Goal: Transaction & Acquisition: Purchase product/service

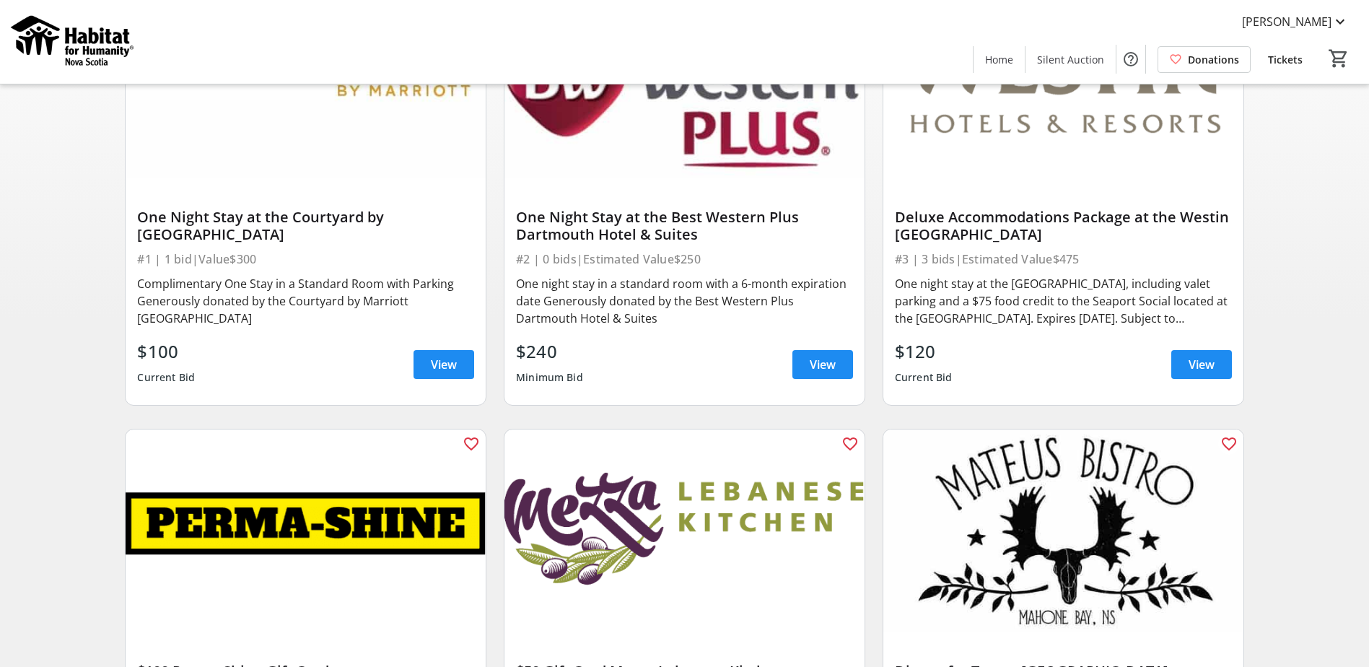
scroll to position [188, 0]
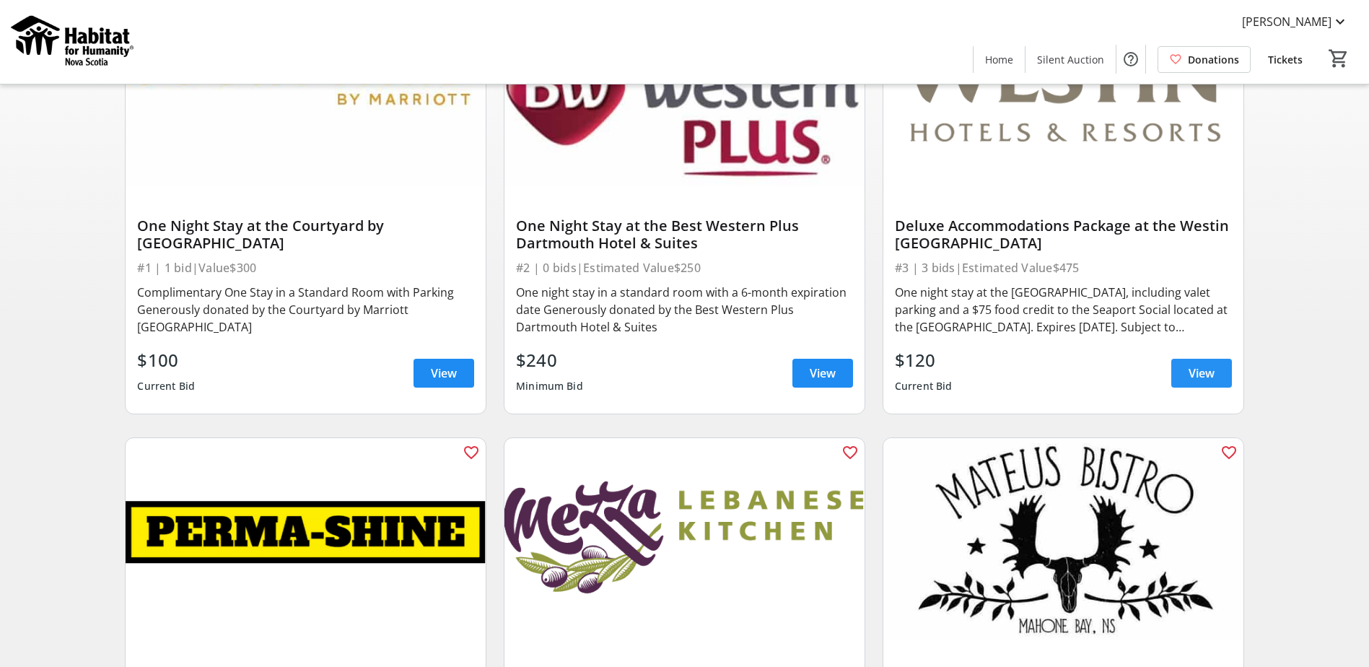
click at [1185, 367] on span at bounding box center [1202, 373] width 61 height 35
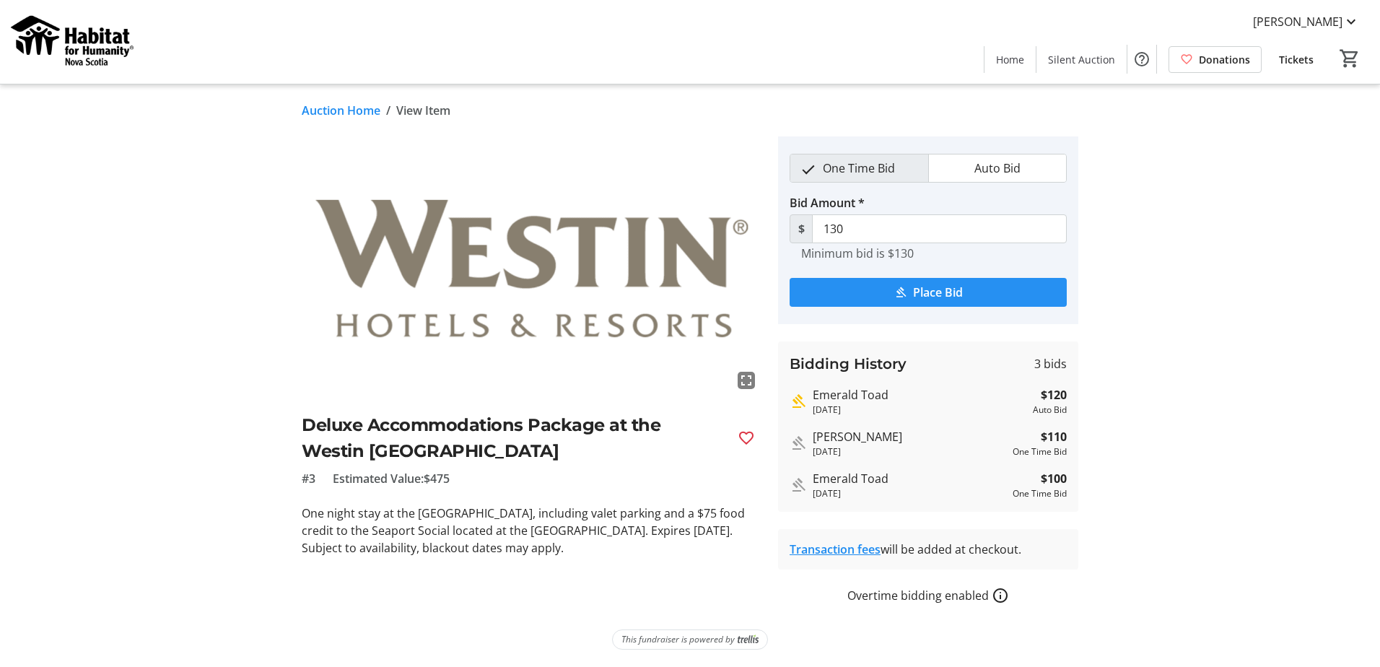
click at [907, 295] on span "submit" at bounding box center [928, 292] width 277 height 35
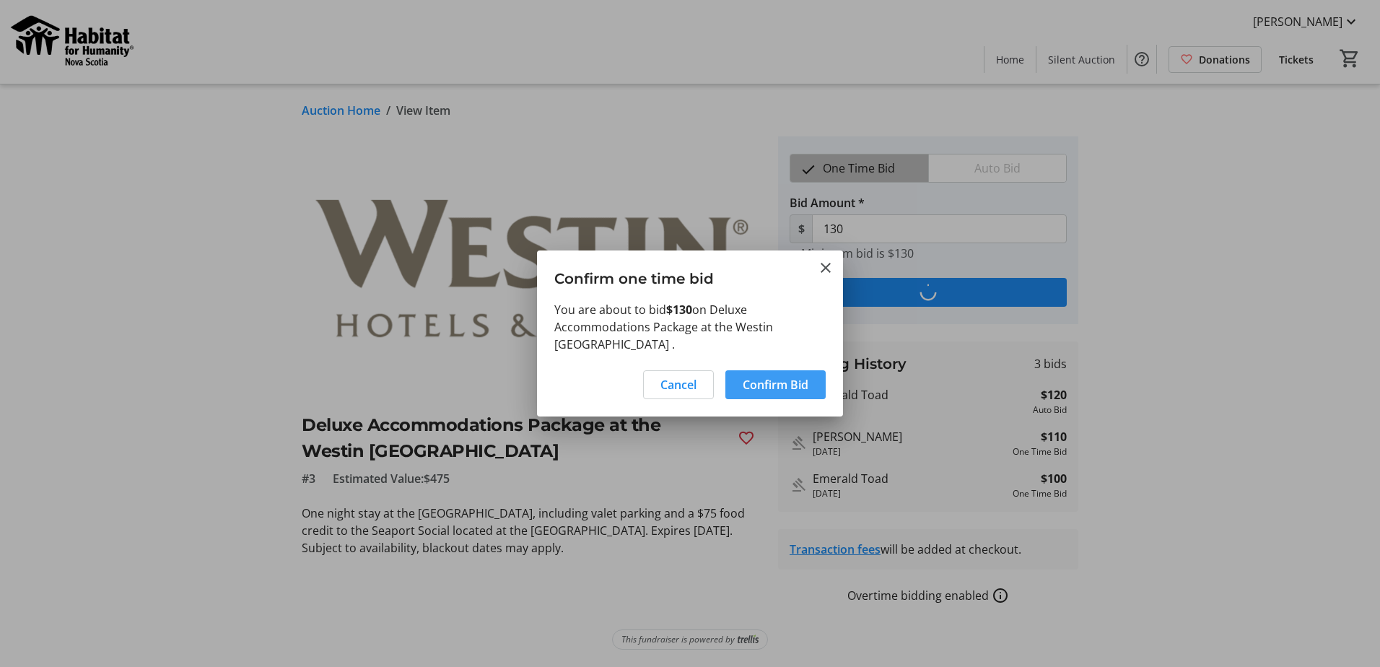
click at [754, 384] on span "Confirm Bid" at bounding box center [776, 384] width 66 height 17
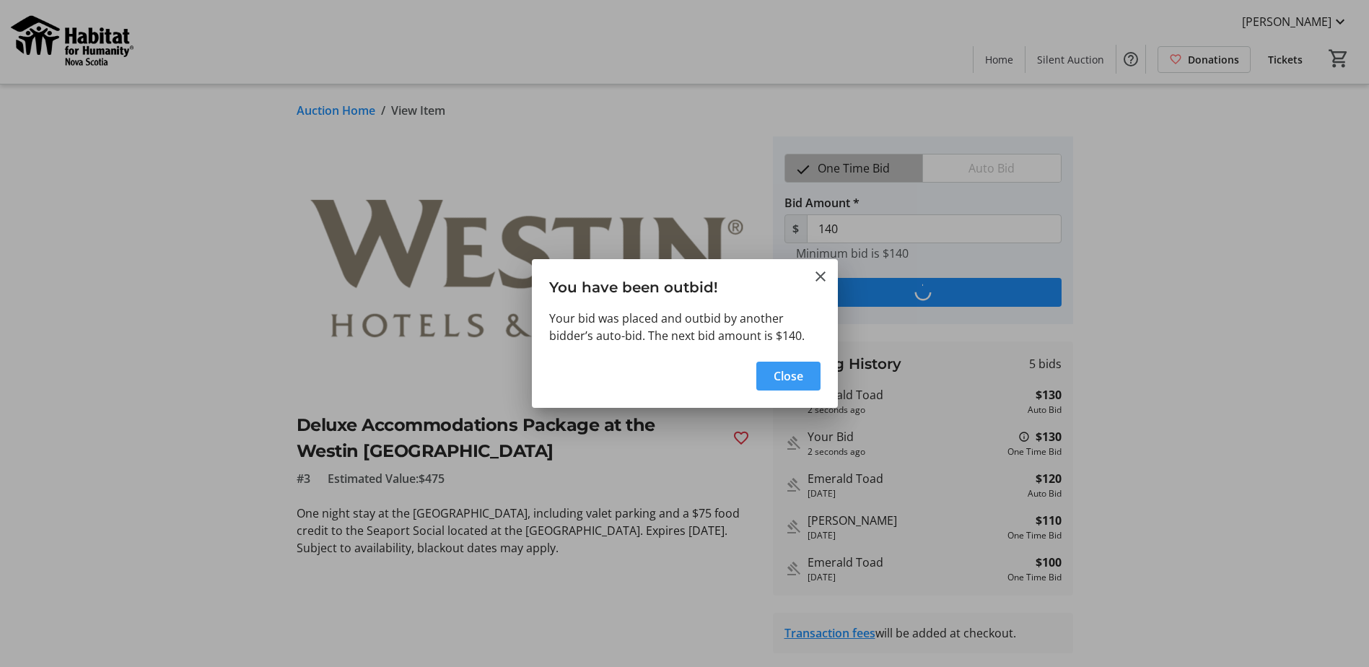
click at [786, 378] on span "Close" at bounding box center [789, 375] width 30 height 17
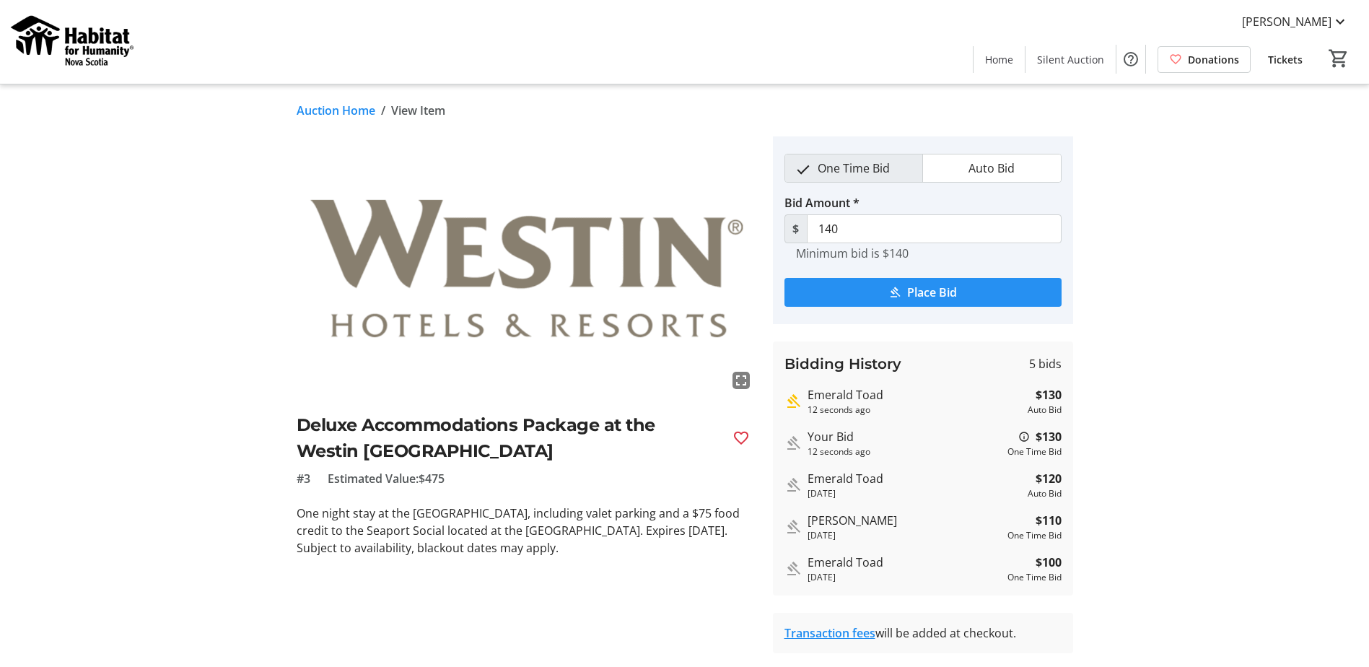
click at [889, 293] on mat-icon "submit" at bounding box center [895, 292] width 13 height 13
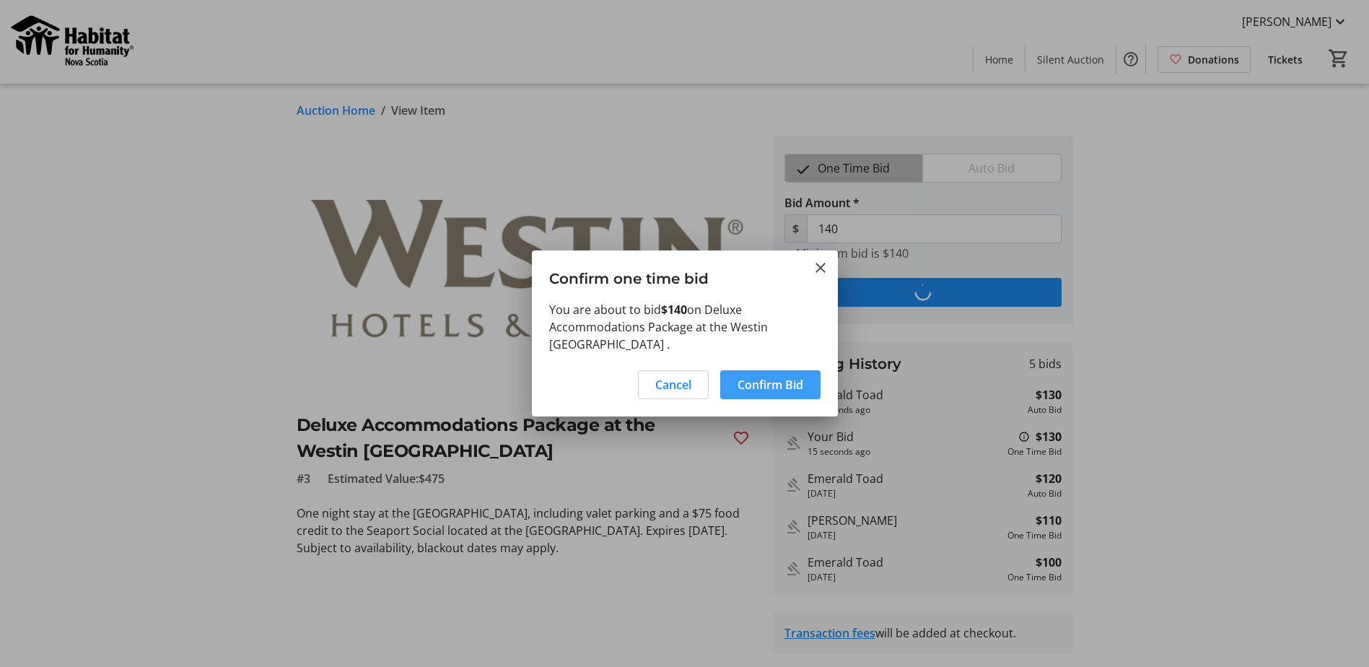
click at [759, 388] on span "Confirm Bid" at bounding box center [771, 384] width 66 height 17
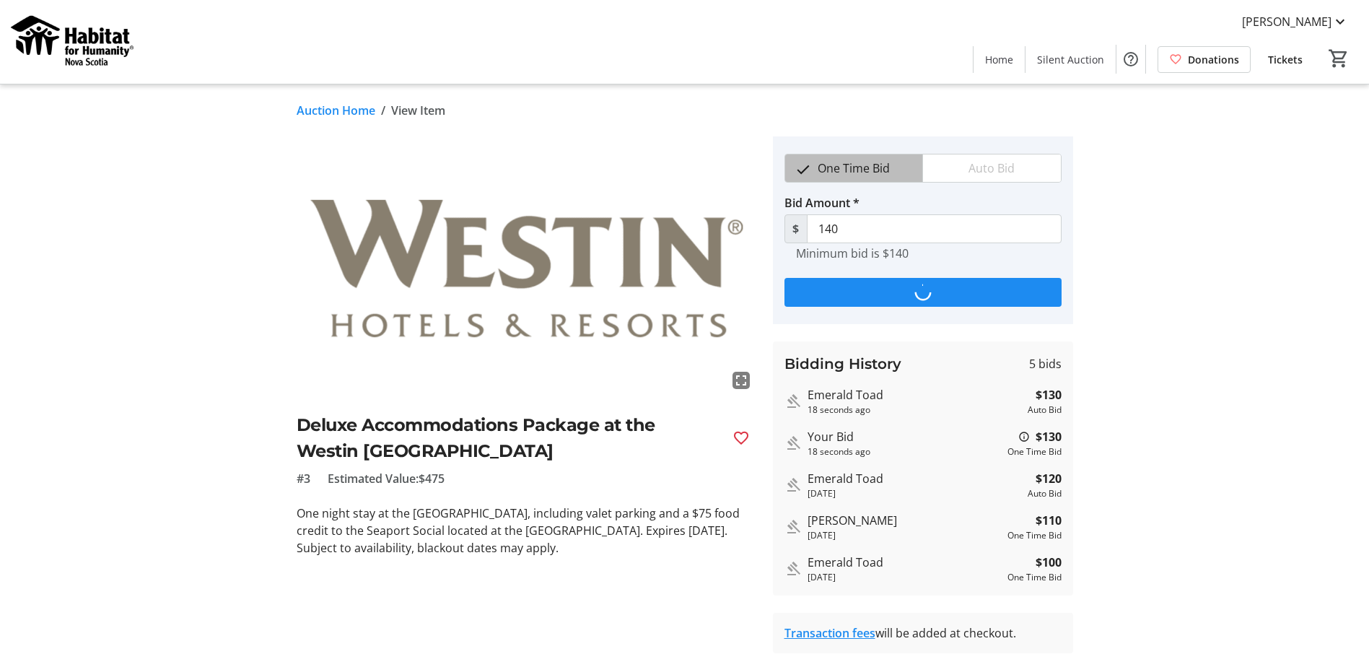
type input "150"
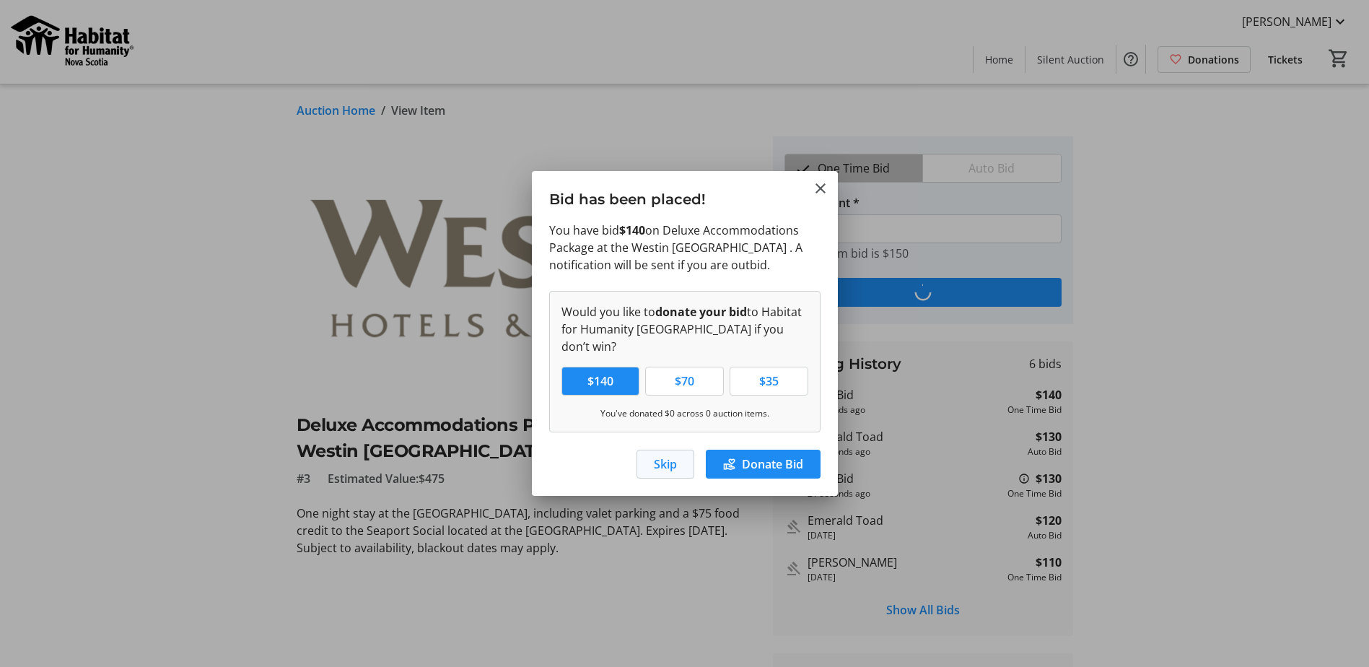
click at [667, 458] on span "Skip" at bounding box center [665, 464] width 23 height 17
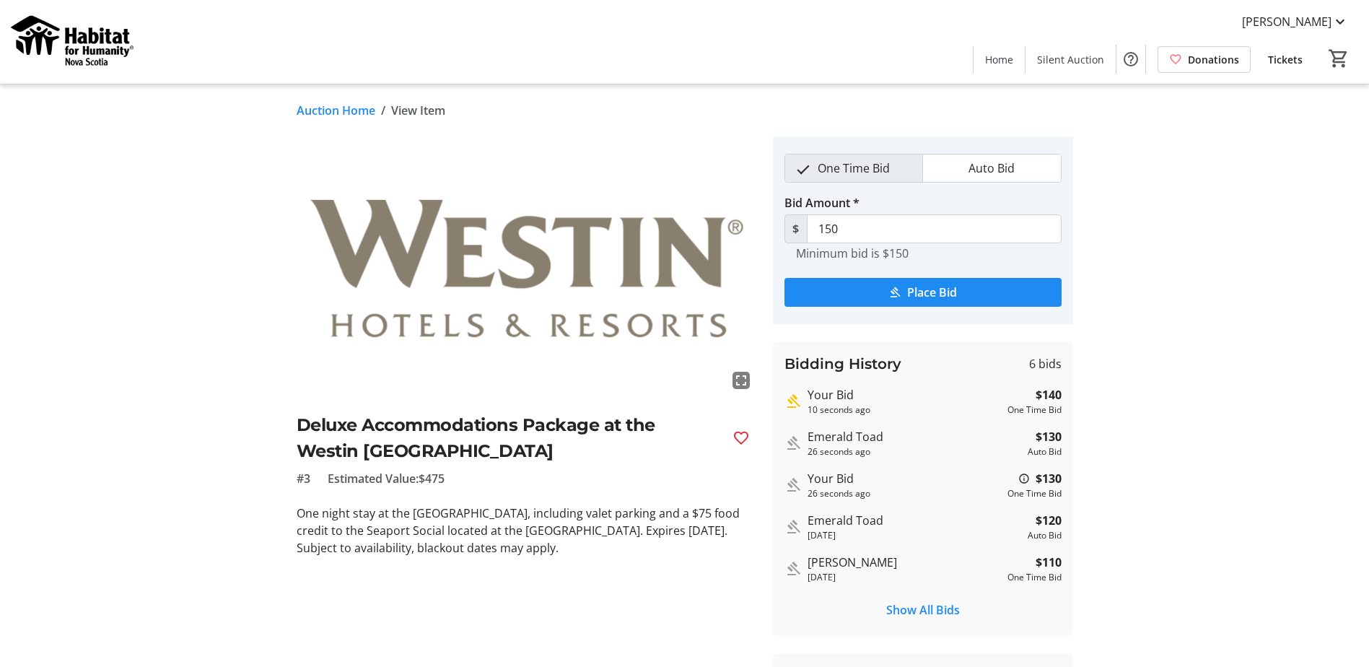
click at [1172, 347] on tr-auction-item-details-ui "Auction Home / View Item fullscreen Deluxe Accommodations Package at the [GEOGR…" at bounding box center [684, 433] width 1369 height 699
click at [326, 106] on link "Auction Home" at bounding box center [336, 110] width 79 height 17
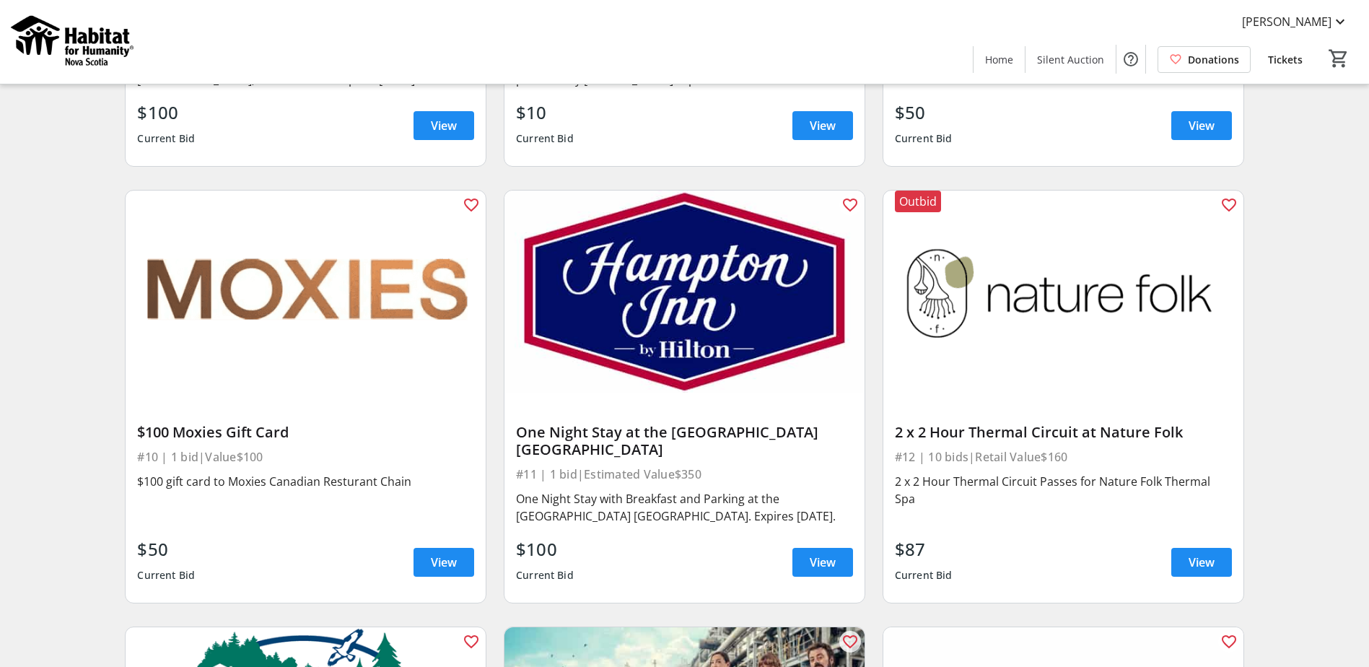
scroll to position [1299, 0]
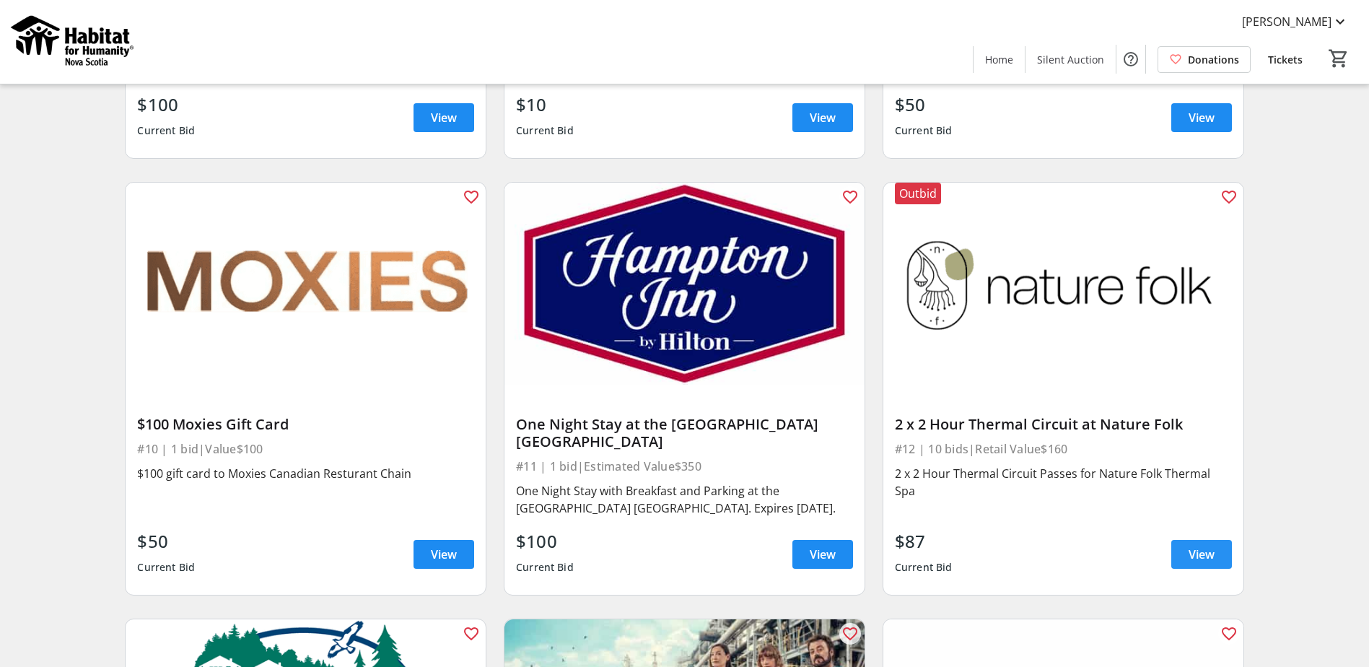
click at [1211, 543] on span at bounding box center [1202, 554] width 61 height 35
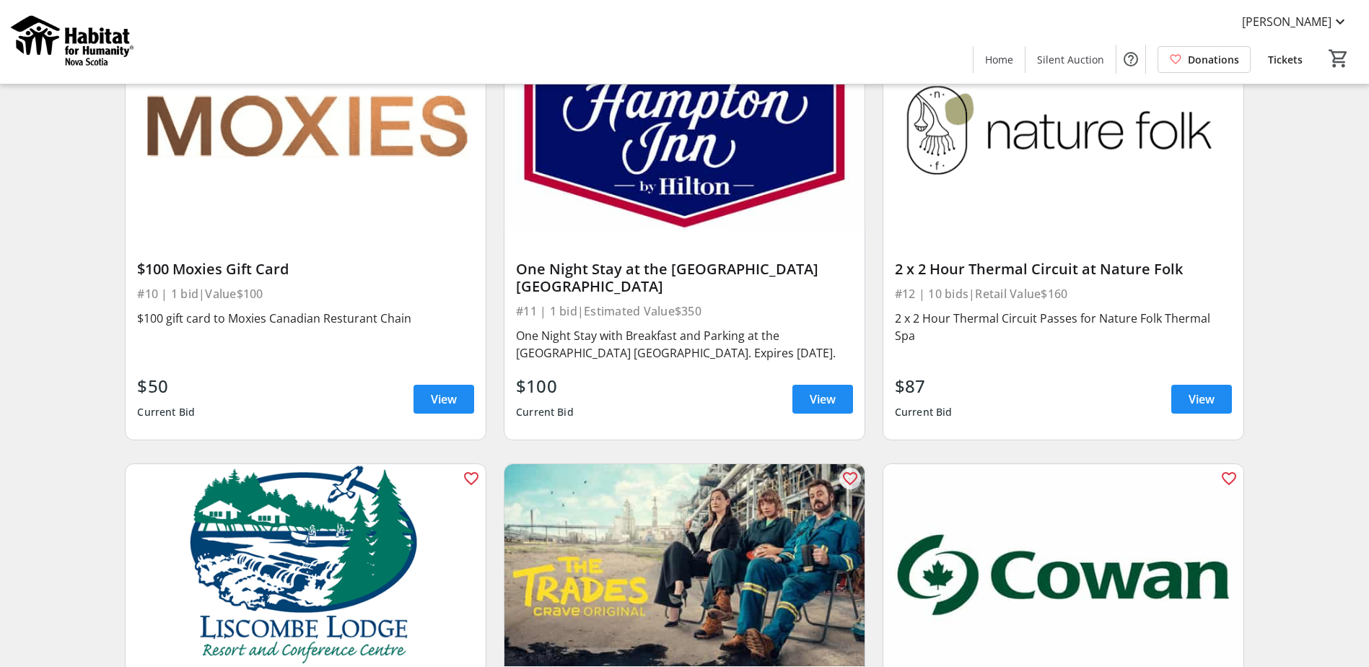
scroll to position [1444, 0]
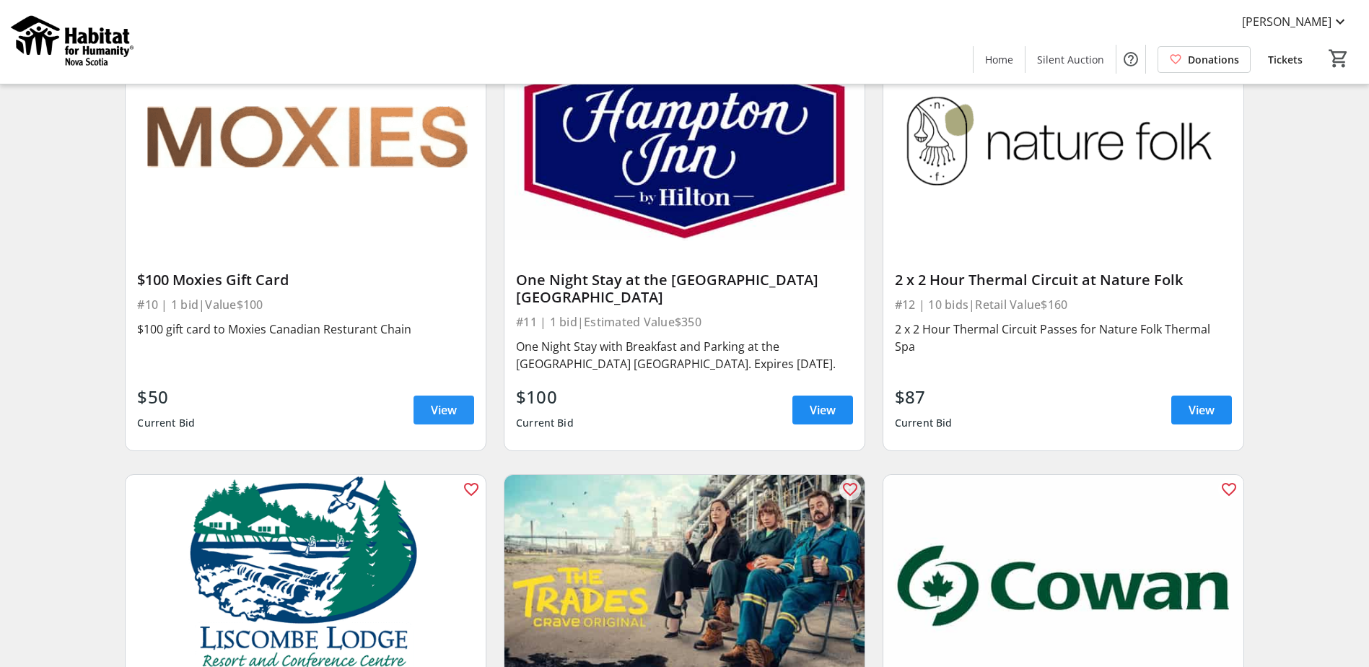
click at [431, 398] on span at bounding box center [444, 410] width 61 height 35
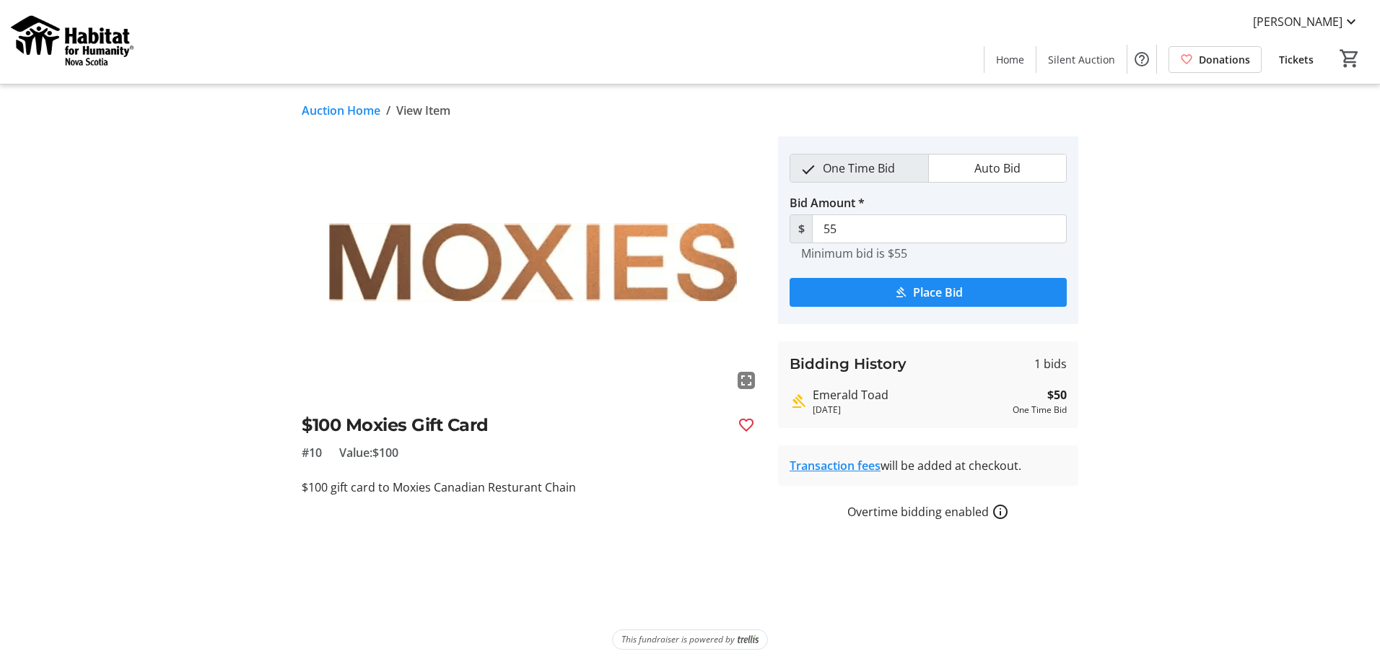
click at [345, 113] on link "Auction Home" at bounding box center [341, 110] width 79 height 17
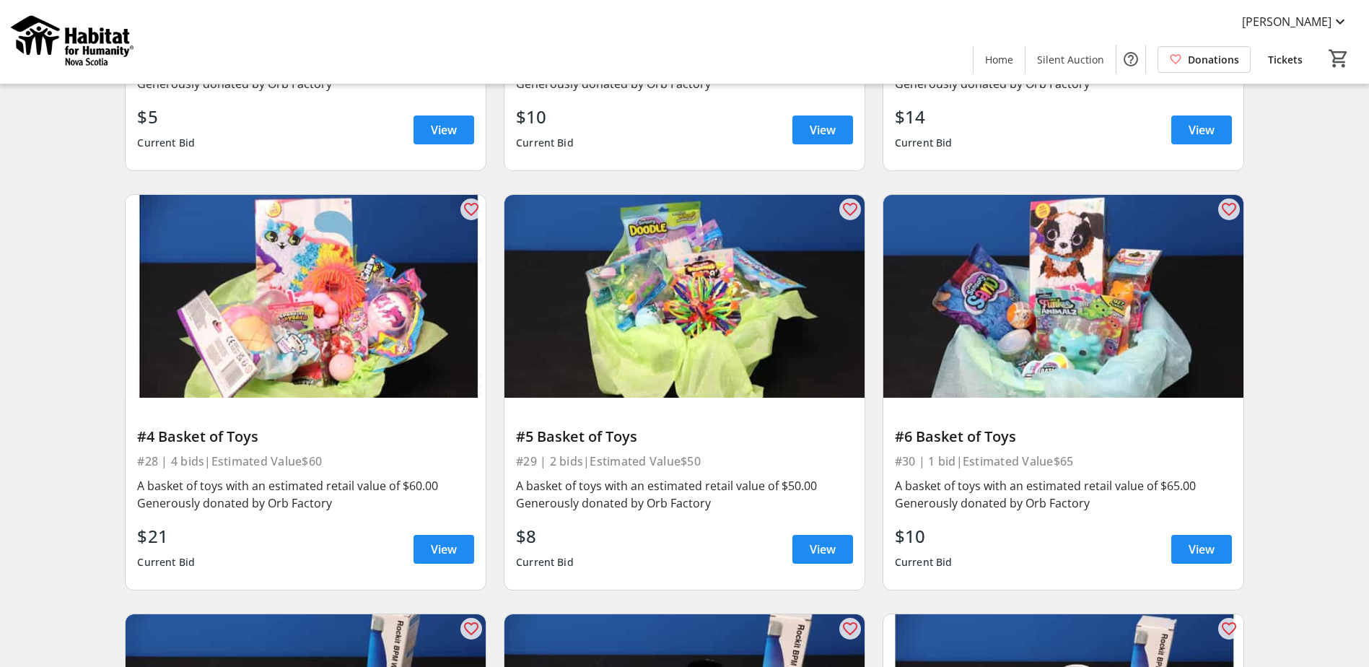
scroll to position [3970, 0]
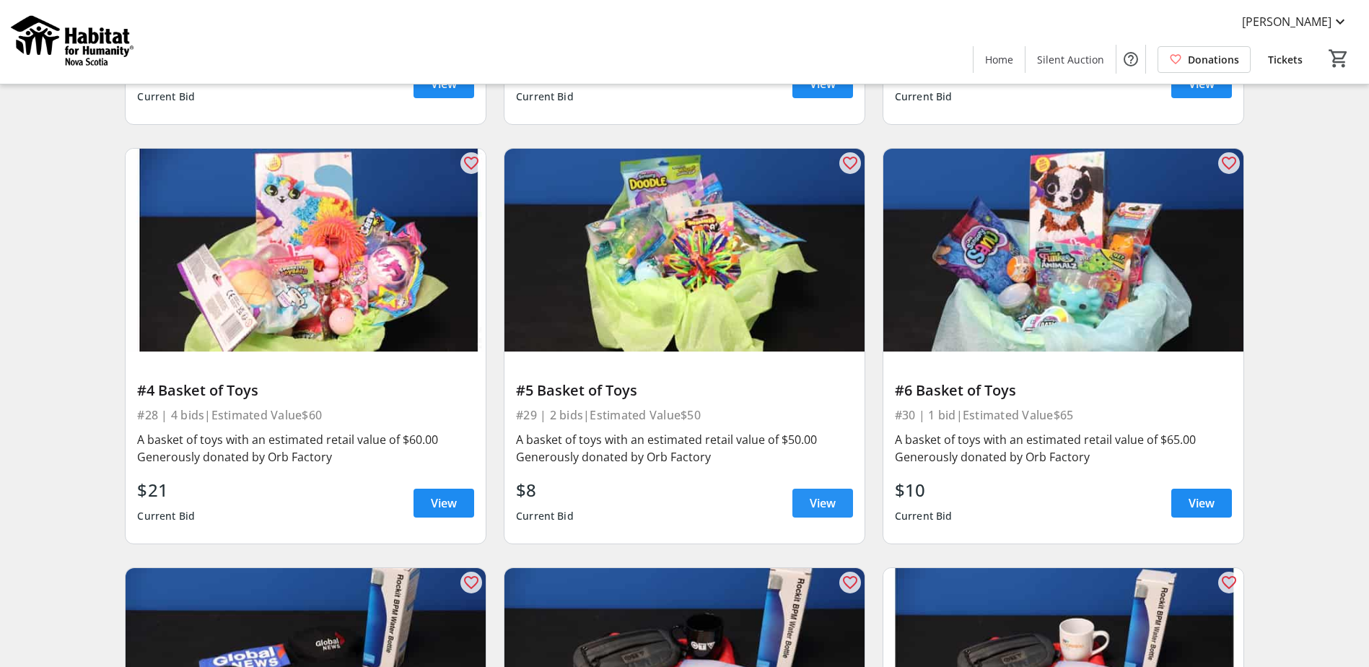
click at [801, 486] on span at bounding box center [823, 503] width 61 height 35
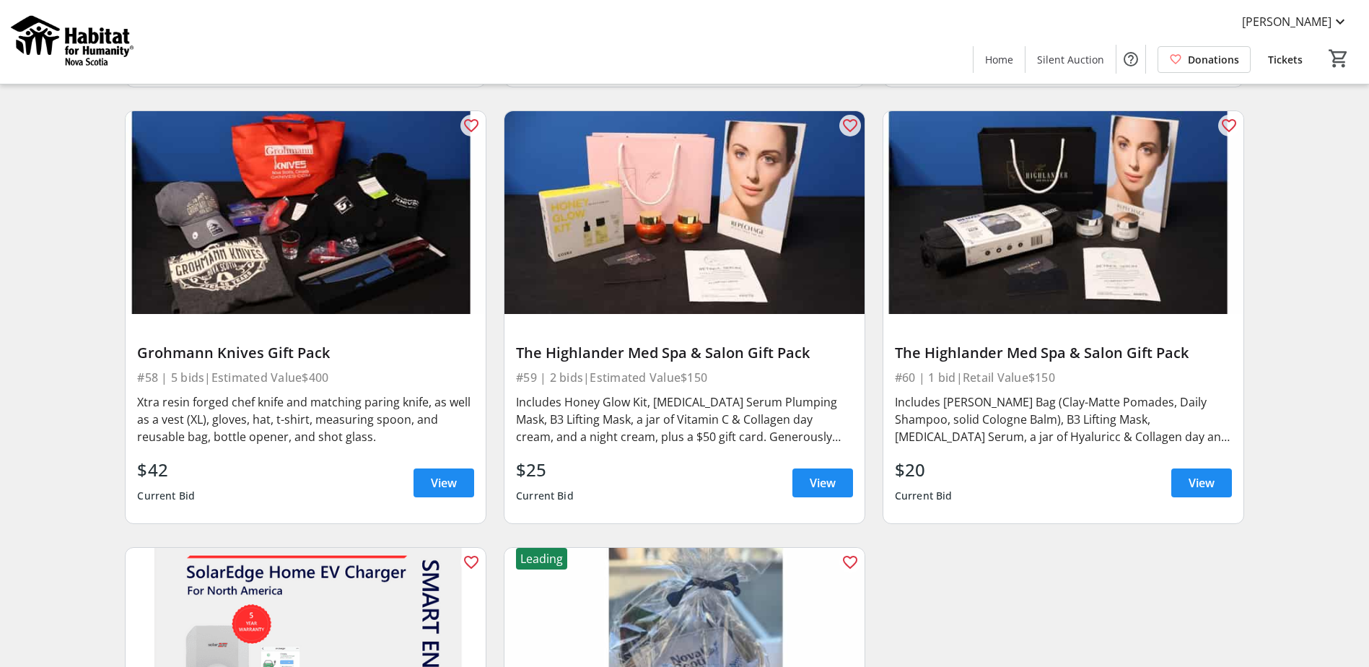
scroll to position [8374, 0]
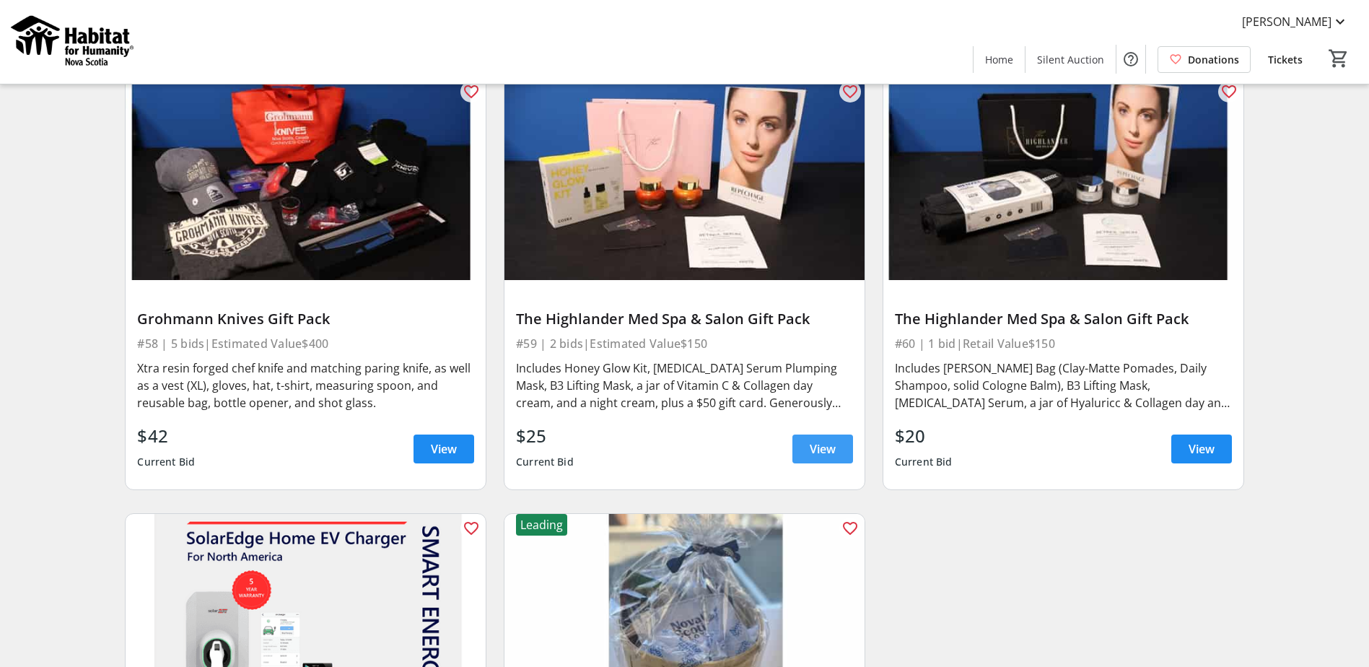
click at [804, 432] on span at bounding box center [823, 449] width 61 height 35
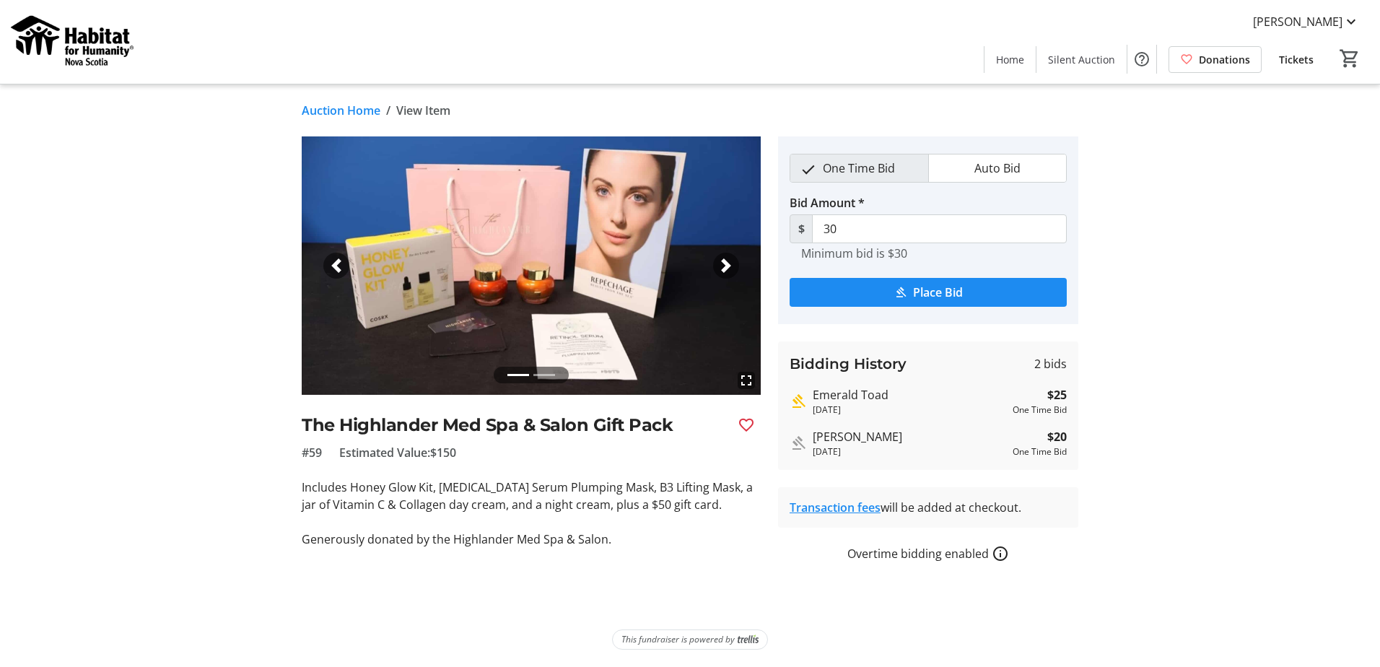
click at [338, 108] on link "Auction Home" at bounding box center [341, 110] width 79 height 17
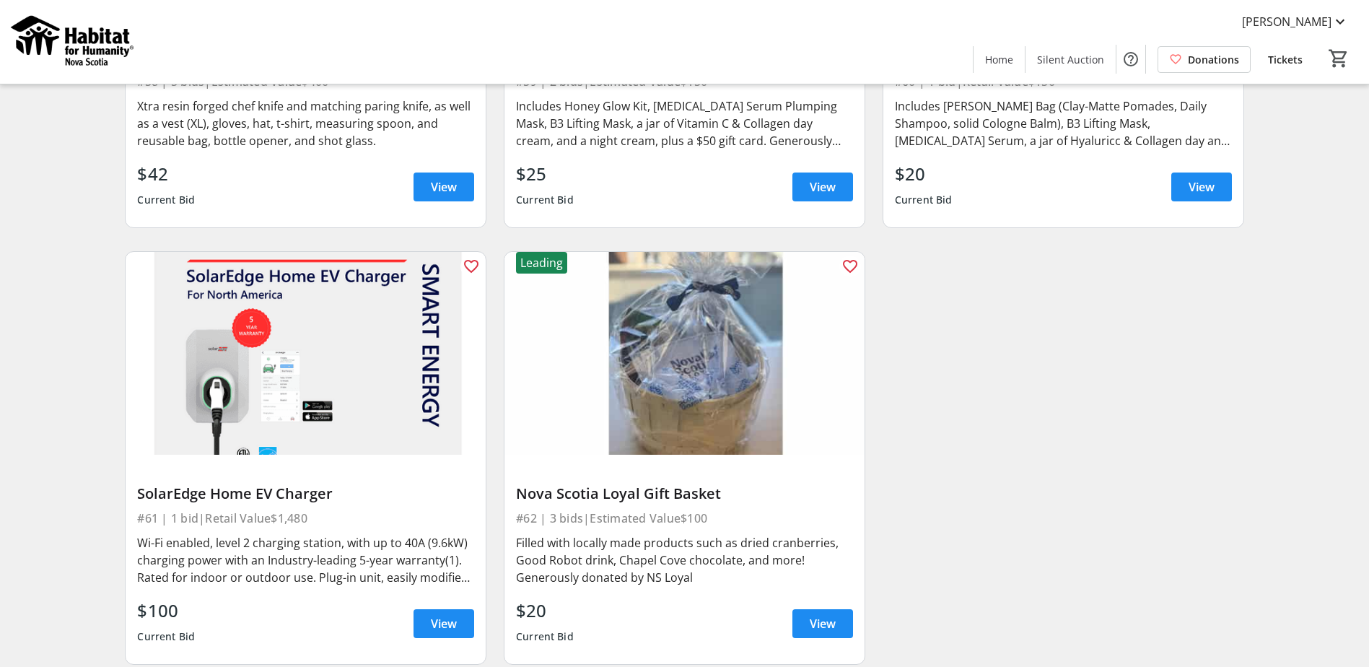
scroll to position [8642, 0]
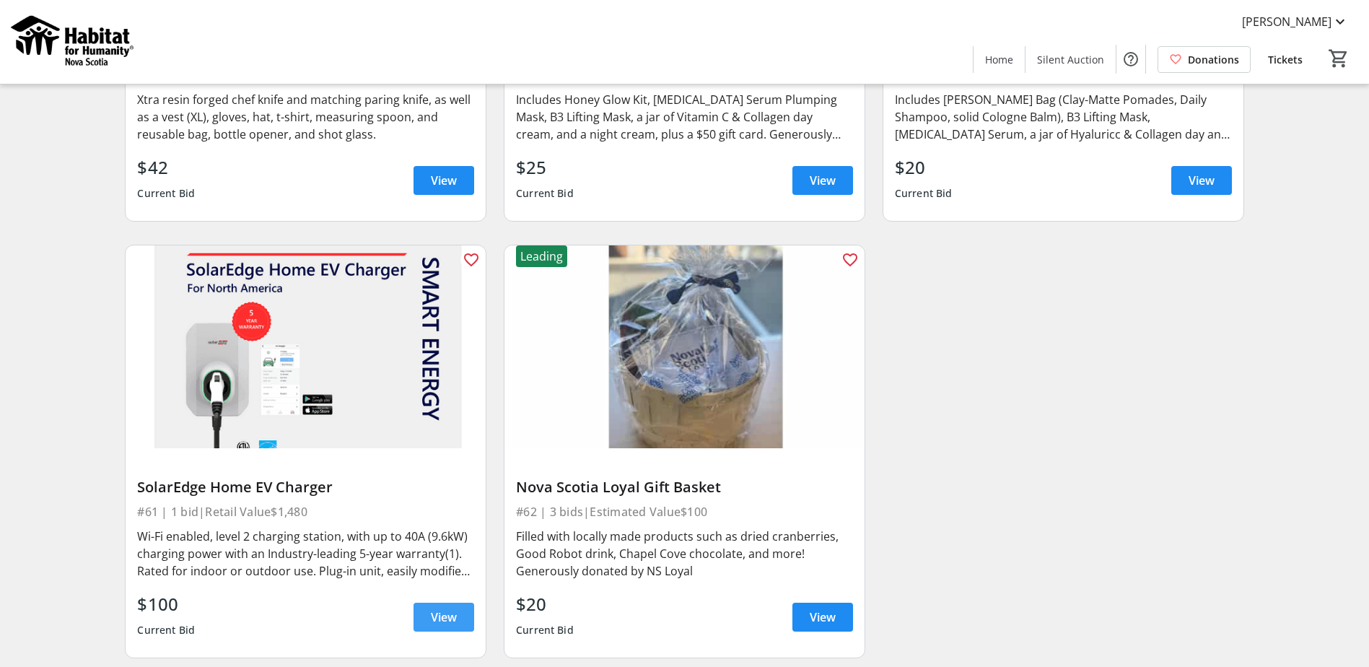
click at [438, 600] on span at bounding box center [444, 617] width 61 height 35
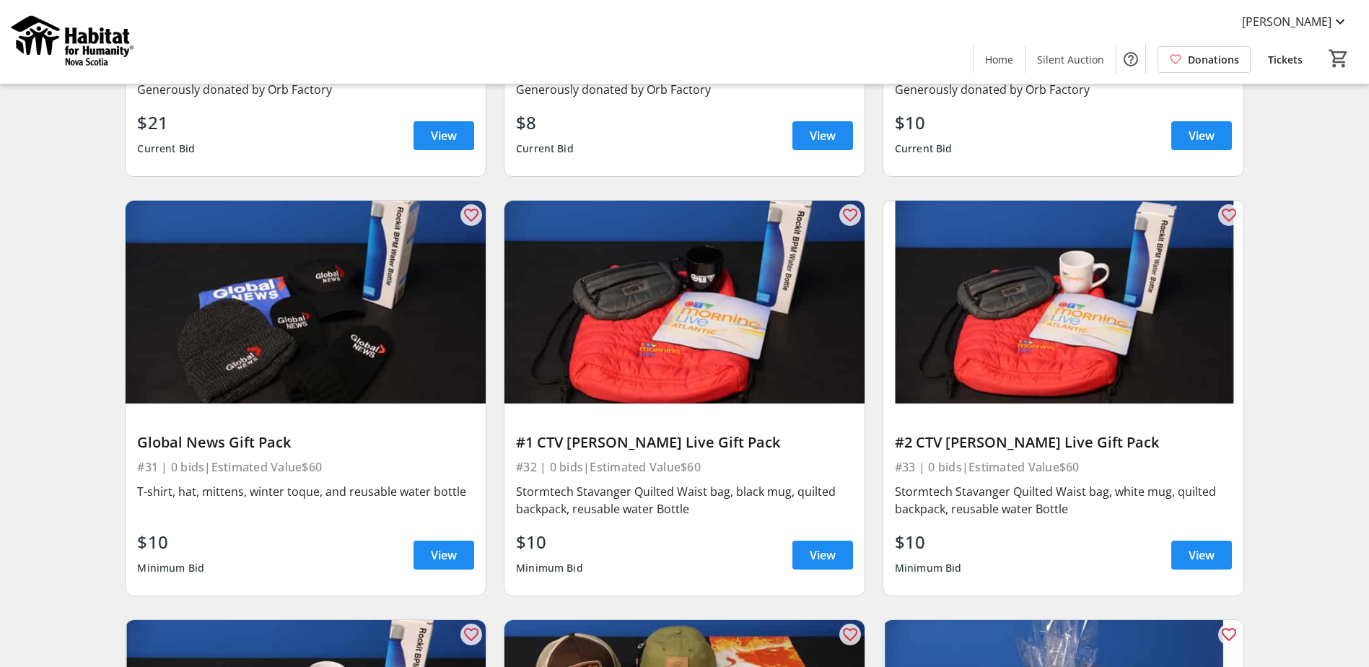
scroll to position [4095, 0]
